Goal: Task Accomplishment & Management: Manage account settings

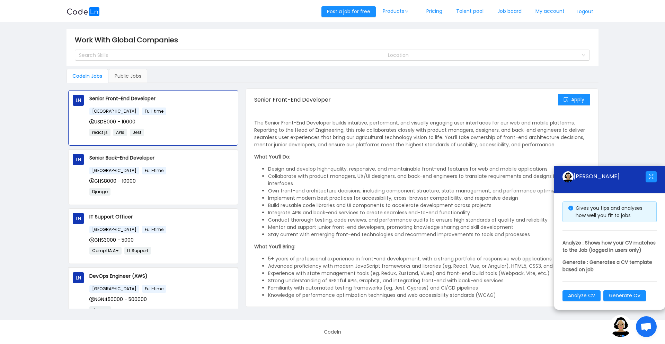
scroll to position [81, 0]
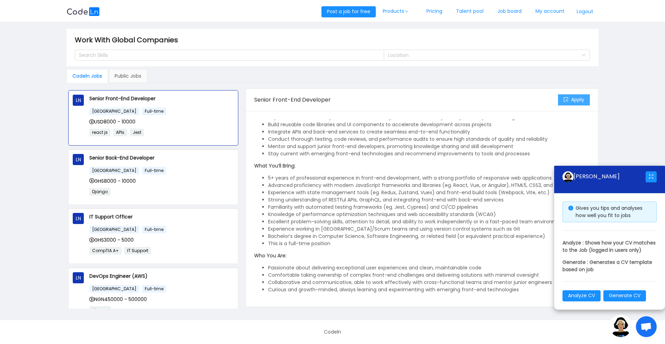
click at [567, 99] on button "Apply" at bounding box center [574, 99] width 32 height 11
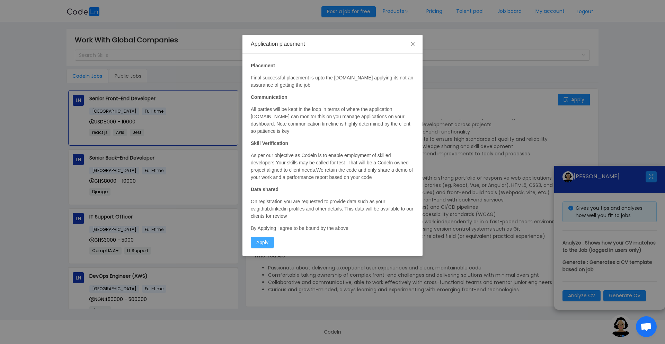
click at [270, 242] on button "Apply" at bounding box center [262, 242] width 23 height 11
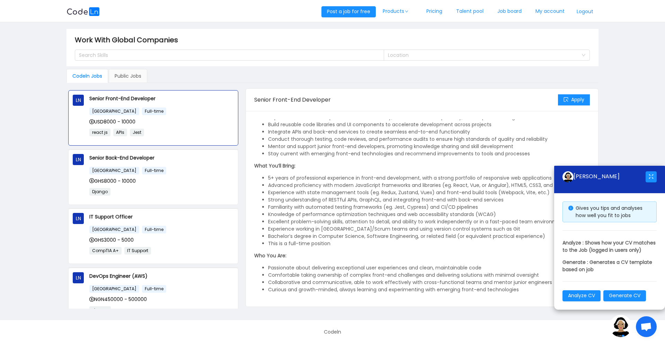
click at [454, 175] on li "5+ years of professional experience in front-end development, with a strong por…" at bounding box center [429, 177] width 322 height 7
click at [472, 178] on li "5+ years of professional experience in front-end development, with a strong por…" at bounding box center [429, 177] width 322 height 7
click at [337, 236] on li "Bachelor’s degree in Computer Science, Software Engineering, or related field (…" at bounding box center [429, 236] width 322 height 7
click at [642, 333] on span "Open chat" at bounding box center [646, 326] width 21 height 21
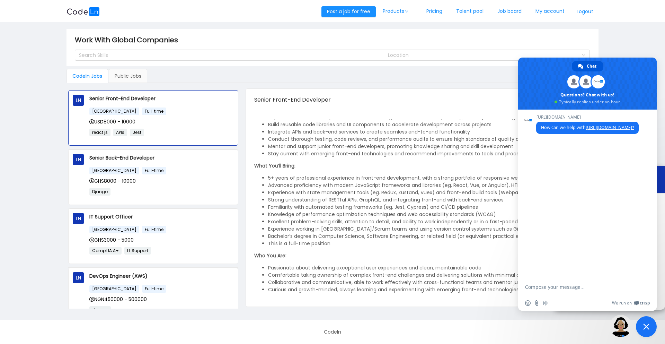
click at [438, 167] on p "What You’ll Bring:" at bounding box center [422, 165] width 336 height 7
click at [647, 327] on span "Close chat" at bounding box center [646, 326] width 6 height 6
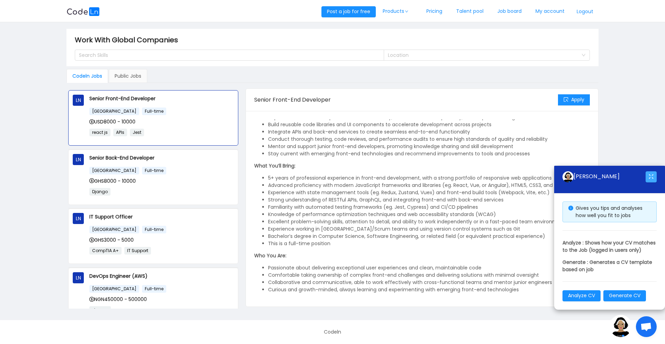
click at [649, 171] on button "button" at bounding box center [651, 176] width 11 height 11
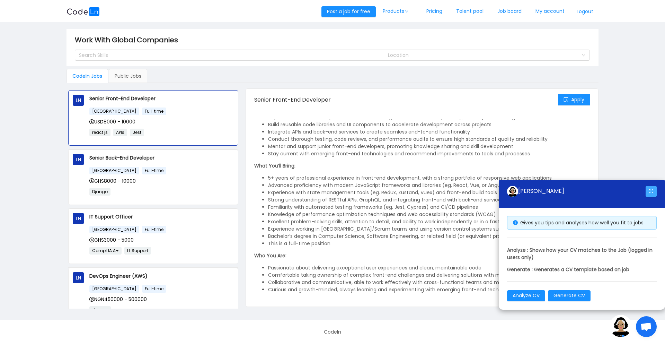
click at [652, 192] on button "button" at bounding box center [651, 191] width 11 height 11
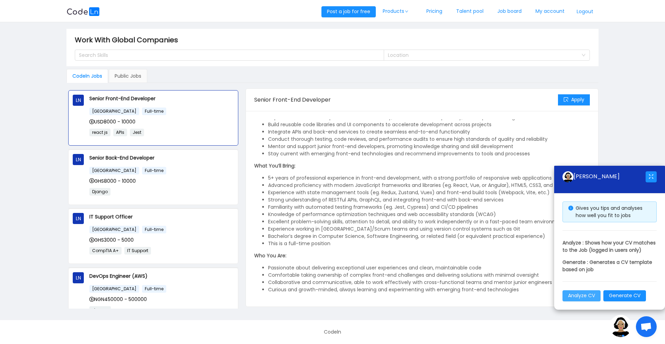
click at [585, 296] on button "Analyze CV" at bounding box center [582, 295] width 38 height 11
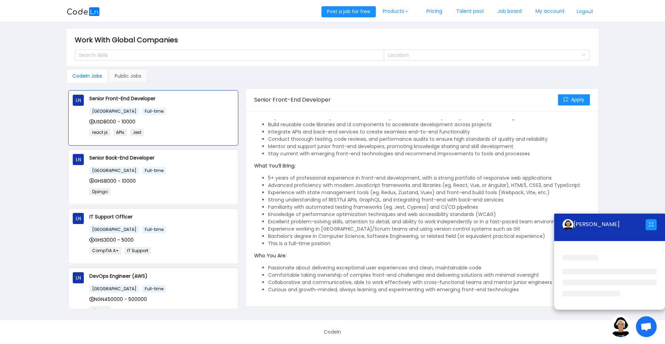
click at [452, 195] on li "Experience with state management tools (eg. Redux, Zustand, Vuex) and front-end…" at bounding box center [429, 192] width 322 height 7
click at [614, 160] on main "Work With Global Companies Search Skills Location Codeln Jobs Public Jobs LN Se…" at bounding box center [332, 171] width 665 height 298
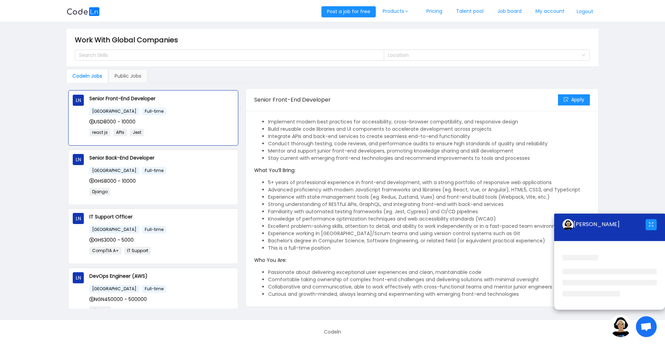
click at [293, 96] on span "Senior Front-End Developer" at bounding box center [292, 100] width 77 height 8
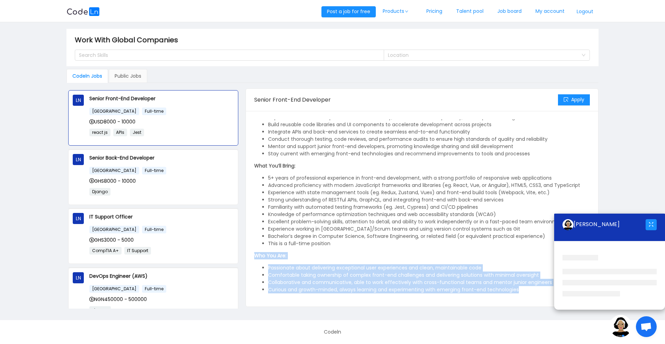
drag, startPoint x: 520, startPoint y: 289, endPoint x: 351, endPoint y: 246, distance: 174.2
click at [351, 246] on div "The Senior Front-End Developer builds intuitive, performant, and visually engag…" at bounding box center [422, 165] width 336 height 255
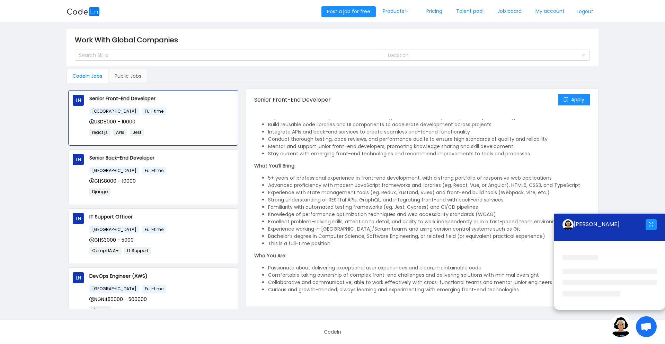
click at [324, 225] on li "Experience working in [GEOGRAPHIC_DATA]/Scrum teams and using version control s…" at bounding box center [429, 228] width 322 height 7
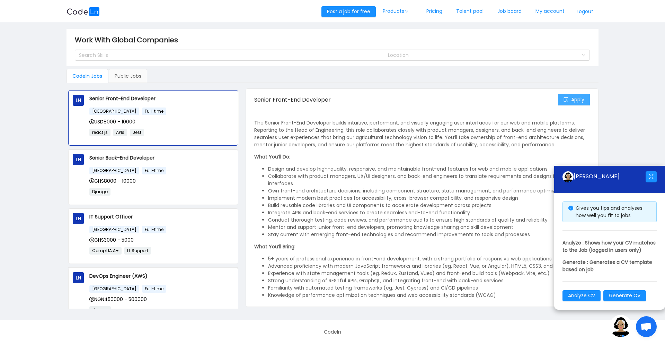
click at [574, 98] on button "Apply" at bounding box center [574, 99] width 32 height 11
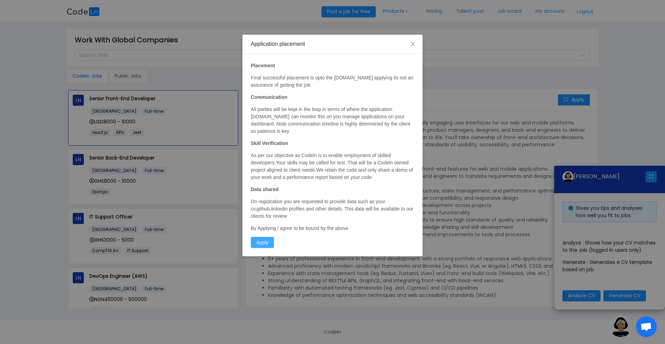
click at [264, 238] on button "Apply" at bounding box center [262, 242] width 23 height 11
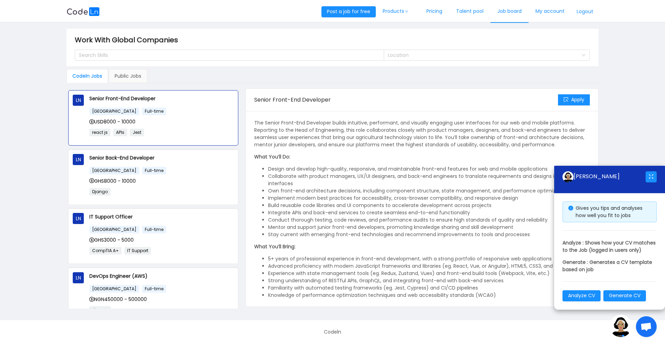
click at [512, 12] on link "Job board" at bounding box center [510, 11] width 38 height 23
click at [555, 16] on link "My account" at bounding box center [550, 11] width 43 height 23
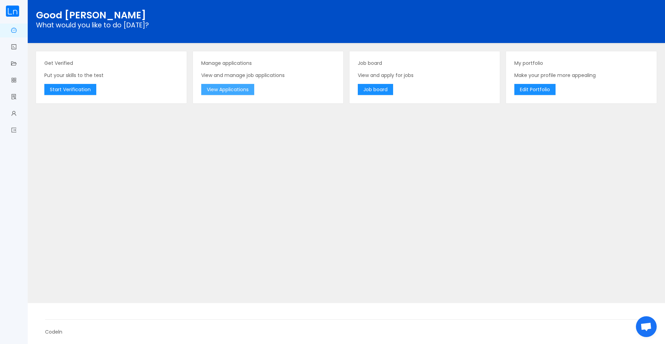
click at [219, 87] on button "View Applications" at bounding box center [227, 89] width 53 height 11
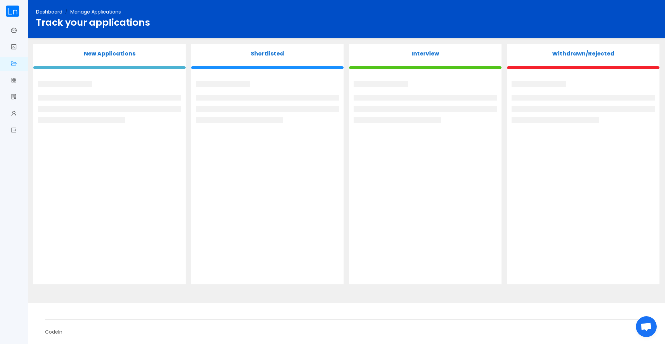
click at [11, 9] on img at bounding box center [13, 11] width 14 height 11
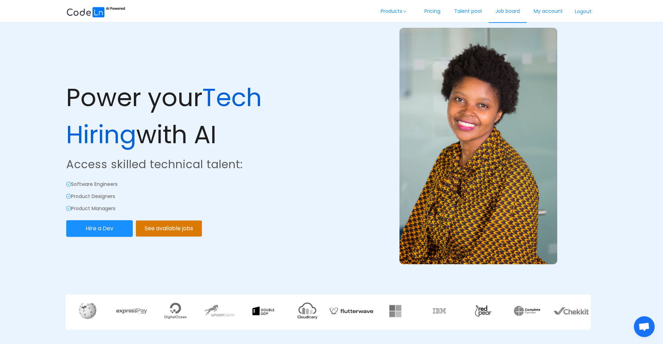
click at [509, 10] on link "Job board" at bounding box center [507, 11] width 38 height 23
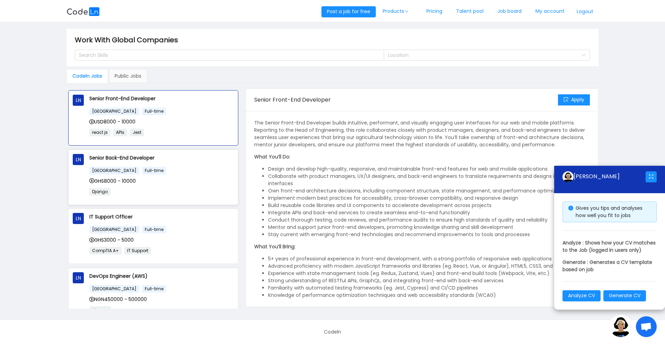
click at [159, 190] on p "Django" at bounding box center [161, 191] width 144 height 8
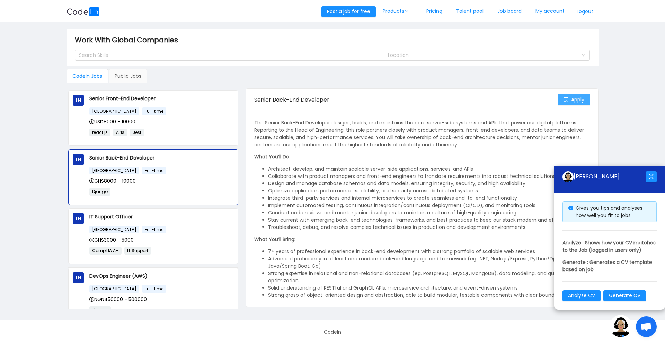
click at [580, 99] on button "Apply" at bounding box center [574, 99] width 32 height 11
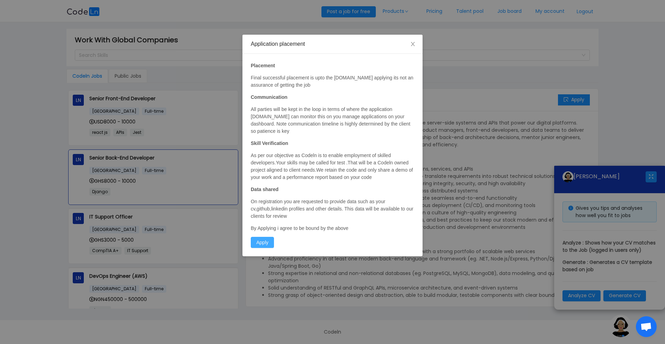
click at [261, 242] on button "Apply" at bounding box center [262, 242] width 23 height 11
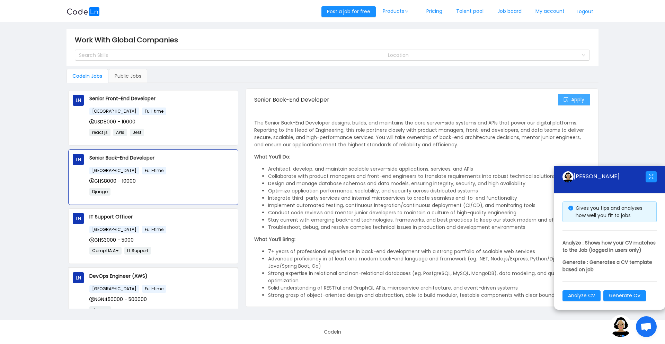
scroll to position [2, 0]
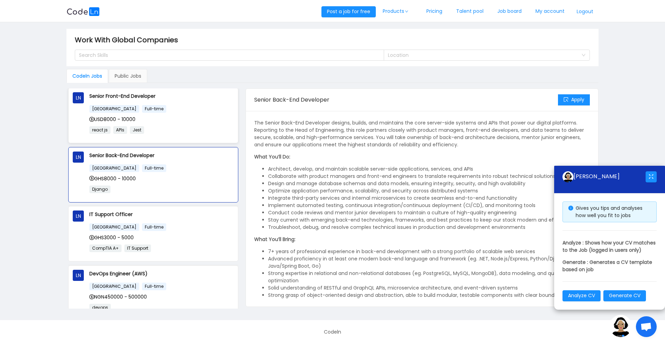
click at [170, 126] on p "react js APIs Jest" at bounding box center [161, 130] width 144 height 8
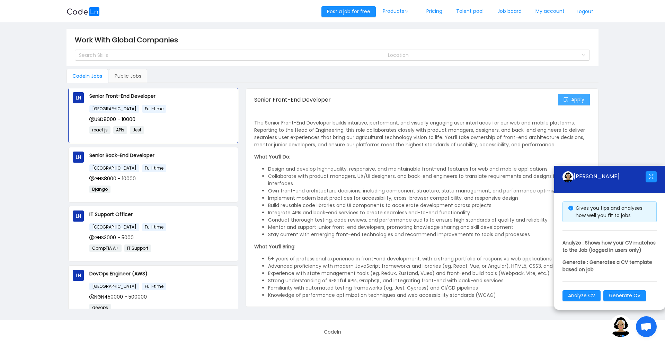
click at [570, 96] on button "Apply" at bounding box center [574, 99] width 32 height 11
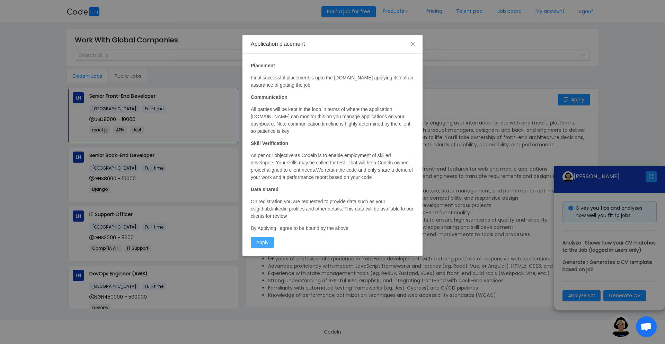
click at [265, 240] on button "Apply" at bounding box center [262, 242] width 23 height 11
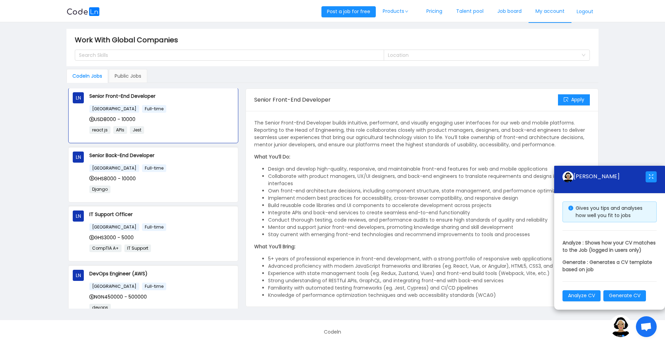
click at [553, 9] on link "My account" at bounding box center [550, 11] width 43 height 23
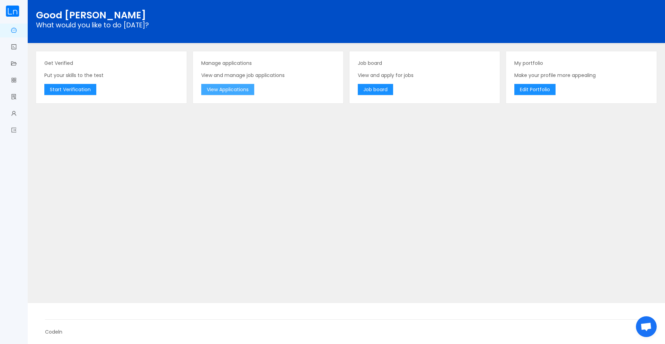
click at [225, 91] on button "View Applications" at bounding box center [227, 89] width 53 height 11
